Goal: Check status: Check status

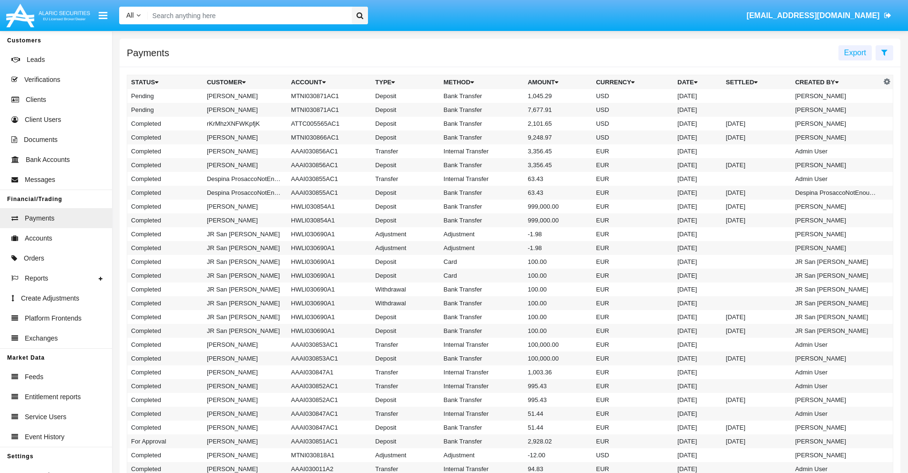
click at [884, 52] on icon at bounding box center [884, 53] width 6 height 8
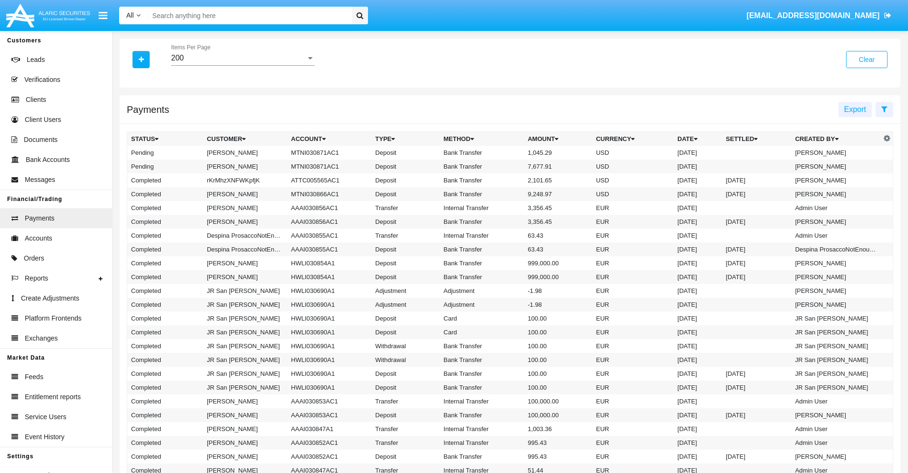
click at [243, 58] on div "200" at bounding box center [238, 58] width 135 height 9
click at [243, 65] on span "10" at bounding box center [242, 65] width 143 height 23
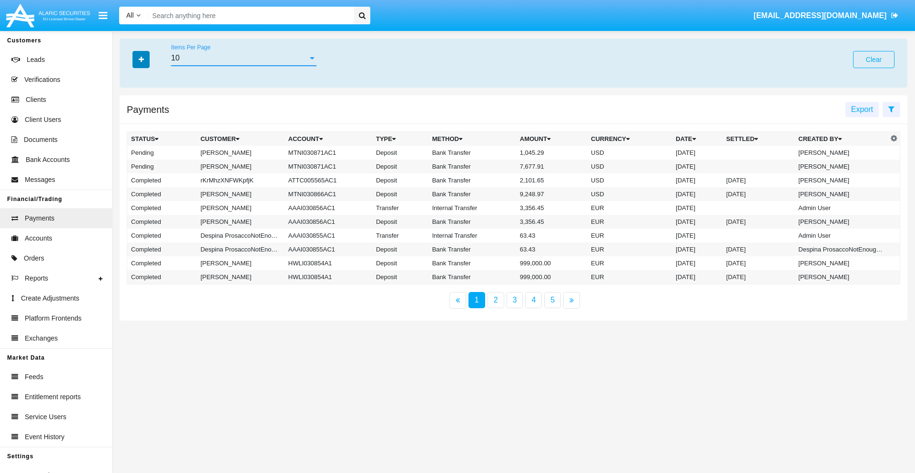
click at [141, 59] on icon "button" at bounding box center [141, 59] width 5 height 7
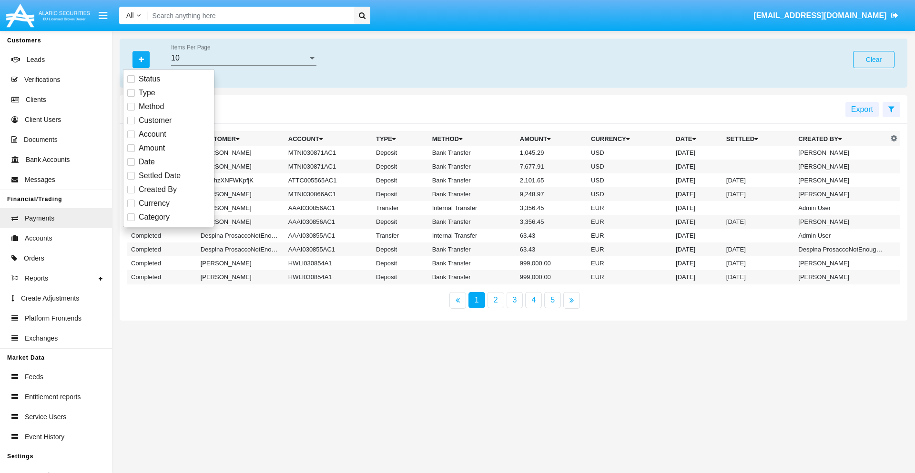
click at [149, 79] on span "Status" at bounding box center [149, 78] width 21 height 11
click at [131, 83] on input "Status" at bounding box center [131, 83] width 0 height 0
checkbox input "true"
click at [141, 59] on icon "button" at bounding box center [141, 59] width 5 height 7
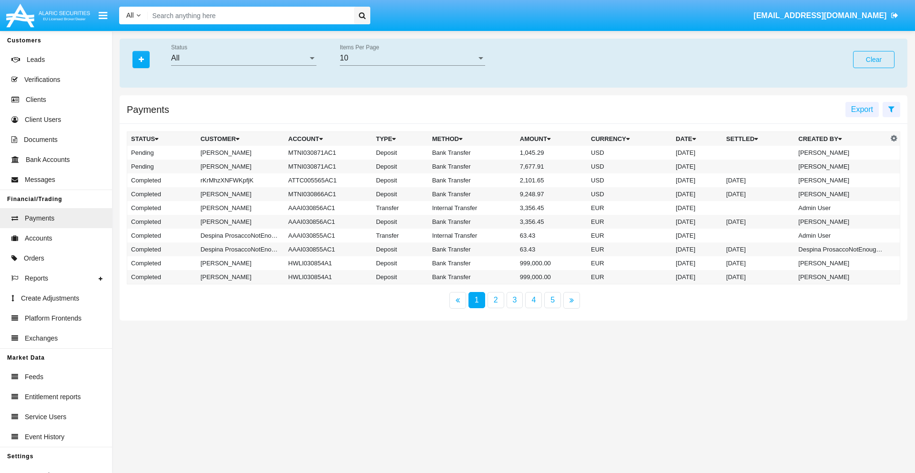
click at [244, 58] on div "All" at bounding box center [239, 58] width 137 height 9
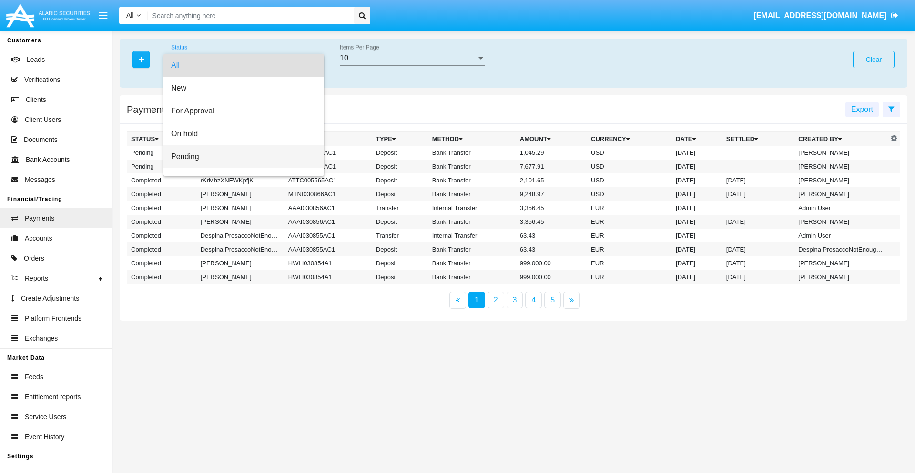
click at [240, 157] on span "Pending" at bounding box center [243, 156] width 145 height 23
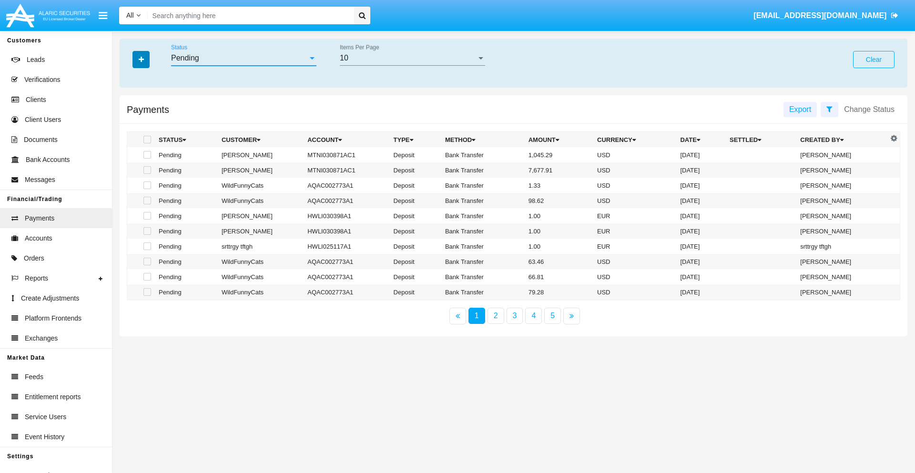
click at [141, 59] on icon "button" at bounding box center [141, 59] width 5 height 7
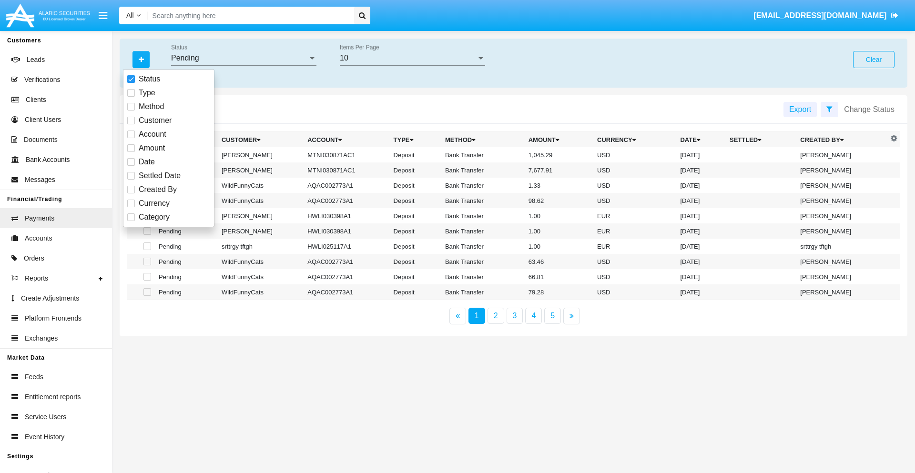
click at [151, 107] on span "Method" at bounding box center [151, 106] width 25 height 11
click at [131, 111] on input "Method" at bounding box center [131, 111] width 0 height 0
checkbox input "true"
click at [141, 59] on icon "button" at bounding box center [141, 59] width 5 height 7
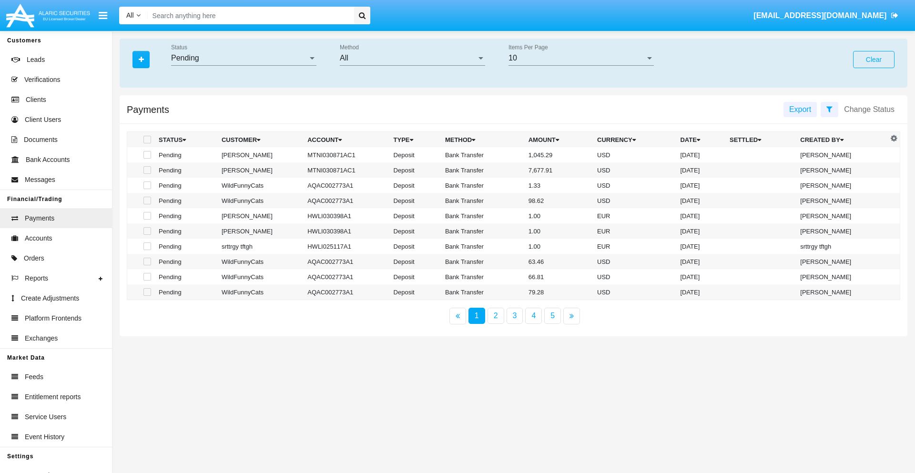
click at [412, 58] on div "All" at bounding box center [408, 58] width 137 height 9
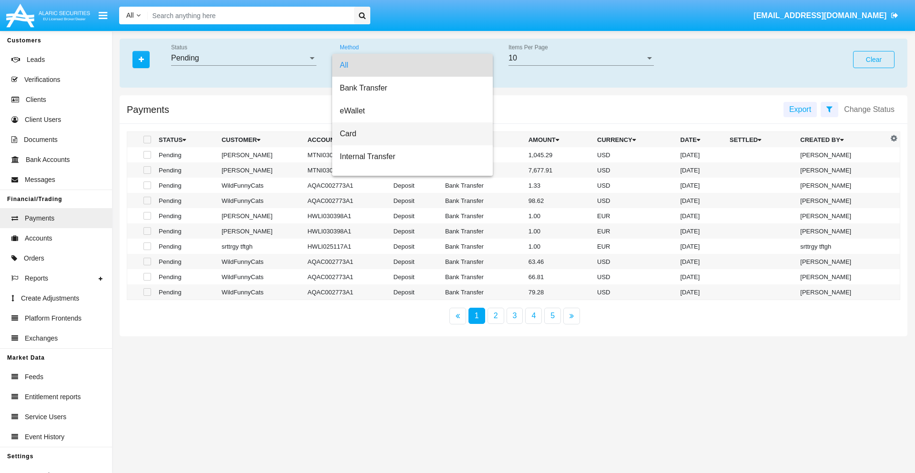
click at [409, 134] on span "Card" at bounding box center [412, 134] width 145 height 23
